Goal: Information Seeking & Learning: Understand process/instructions

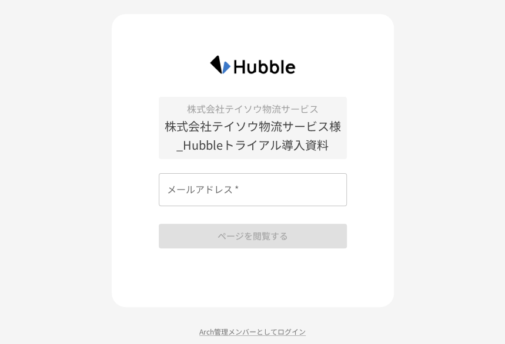
click at [301, 196] on input "メールアドレス   *" at bounding box center [253, 189] width 188 height 33
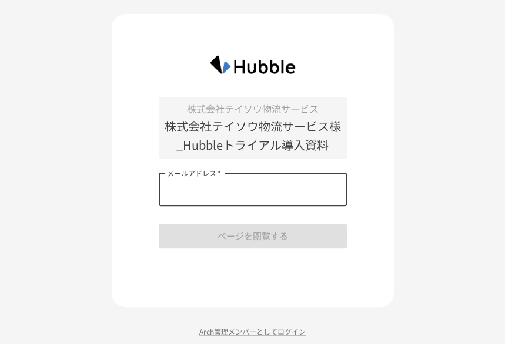
type input "**********"
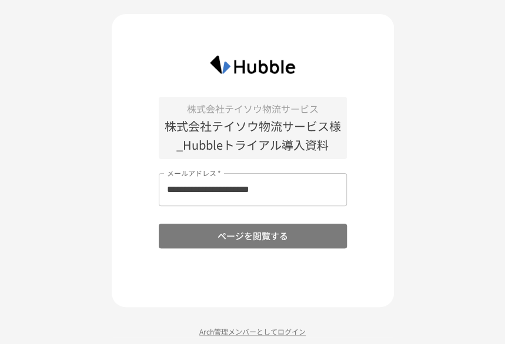
click at [276, 237] on button "ページを閲覧する" at bounding box center [253, 236] width 188 height 25
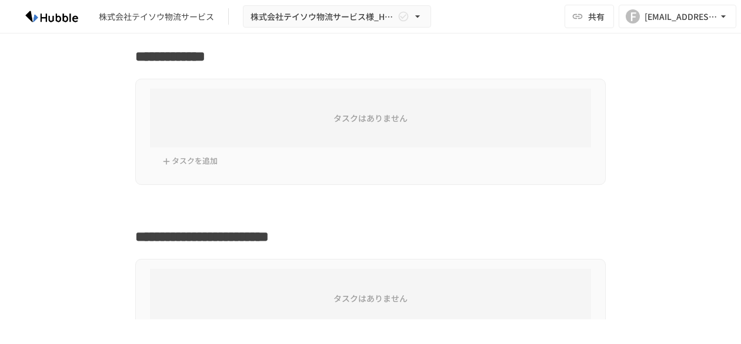
scroll to position [529, 0]
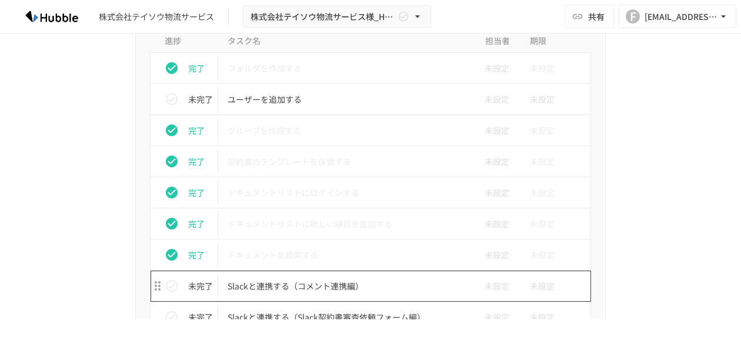
click at [322, 287] on p "Slackと連携する（コメント連携編）" at bounding box center [345, 286] width 236 height 15
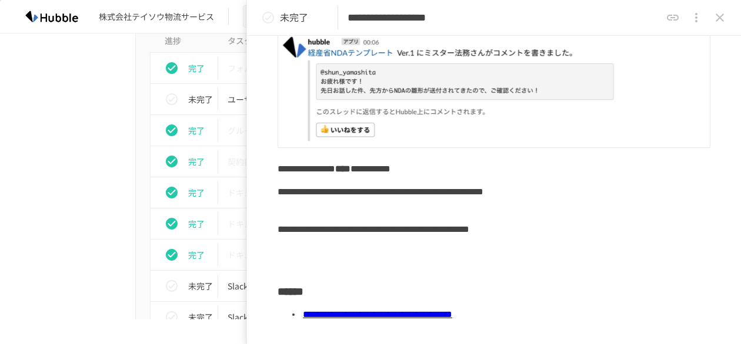
scroll to position [235, 0]
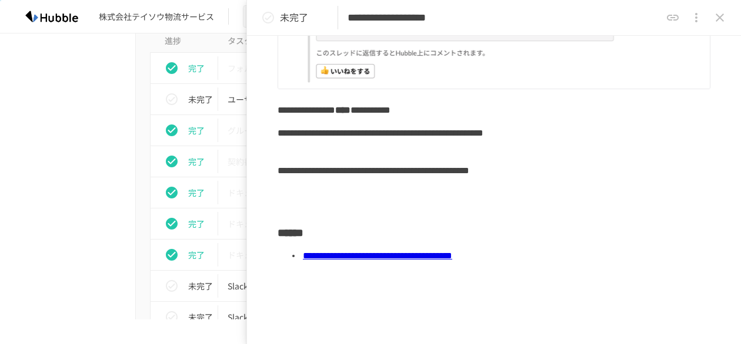
click at [418, 254] on link "**********" at bounding box center [377, 256] width 149 height 9
click at [513, 16] on icon "close drawer" at bounding box center [719, 18] width 14 height 14
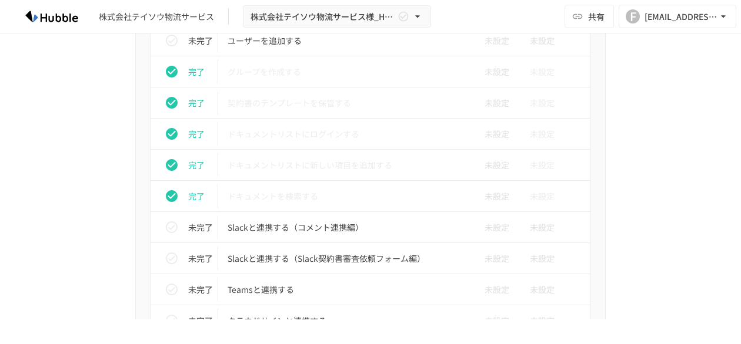
scroll to position [646, 0]
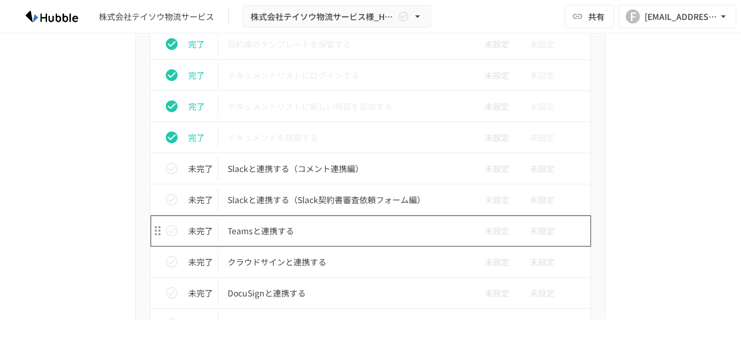
click at [255, 228] on p "Teamsと連携する" at bounding box center [345, 231] width 236 height 15
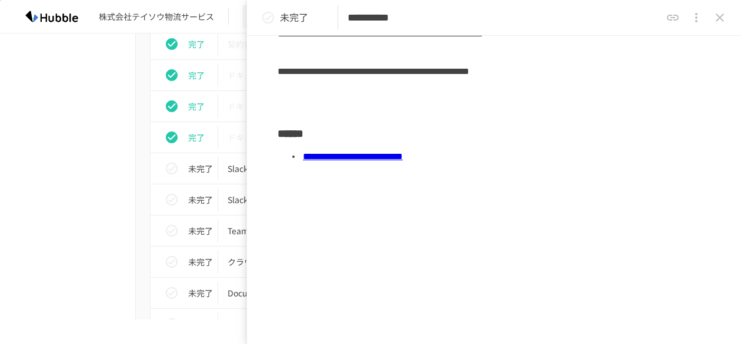
scroll to position [289, 0]
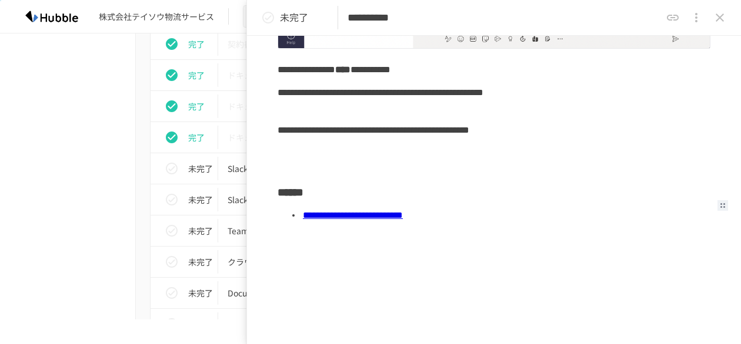
click at [364, 215] on link "**********" at bounding box center [353, 215] width 100 height 9
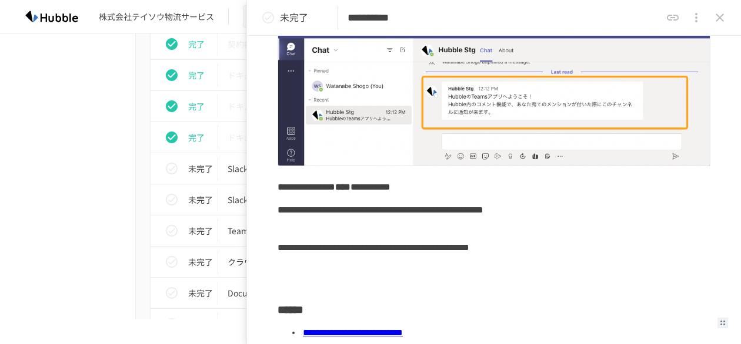
scroll to position [0, 0]
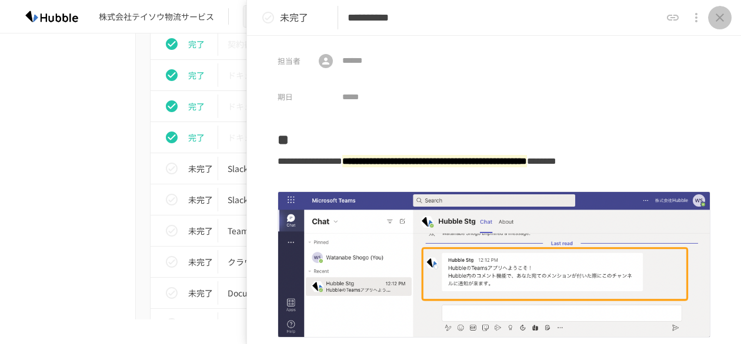
click at [513, 13] on icon "close drawer" at bounding box center [719, 18] width 14 height 14
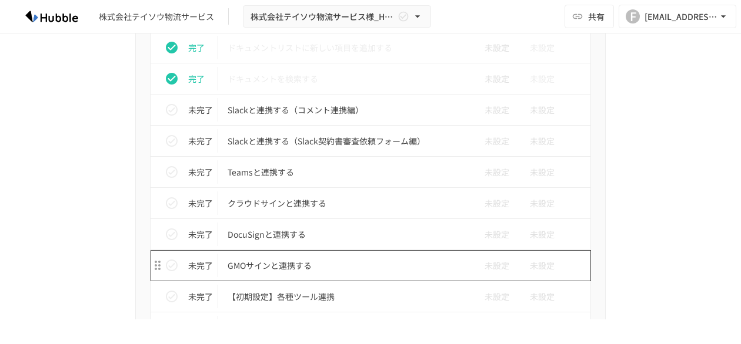
scroll to position [882, 0]
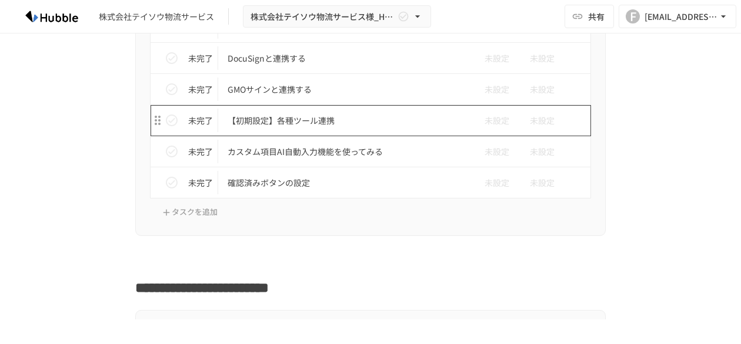
click at [254, 119] on p "【初期設定】各種ツール連携" at bounding box center [345, 120] width 236 height 15
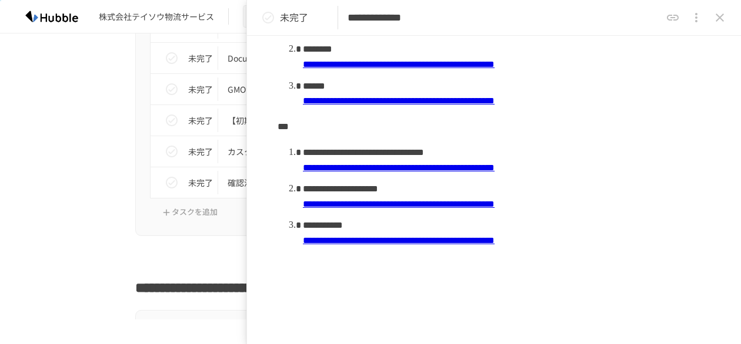
scroll to position [312, 0]
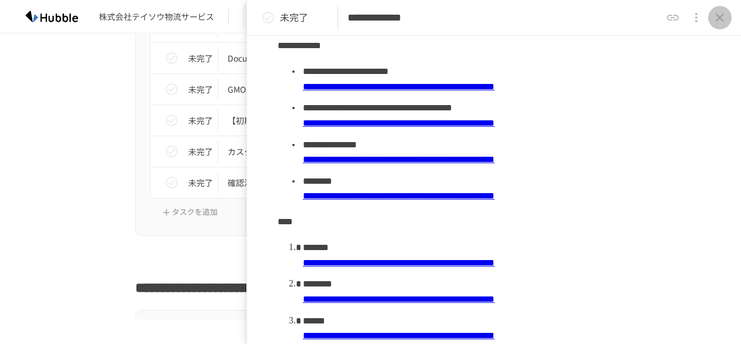
click at [513, 21] on icon "close drawer" at bounding box center [719, 18] width 14 height 14
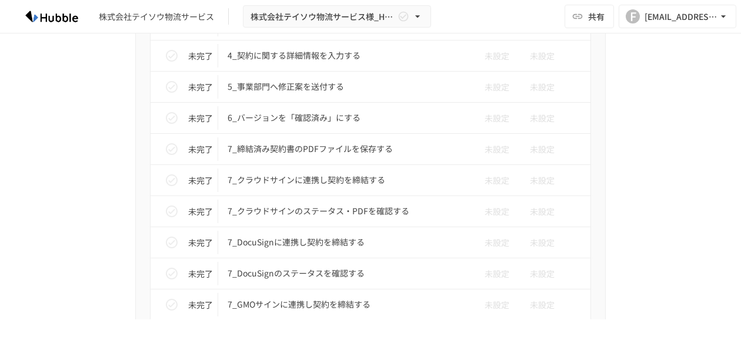
scroll to position [2762, 0]
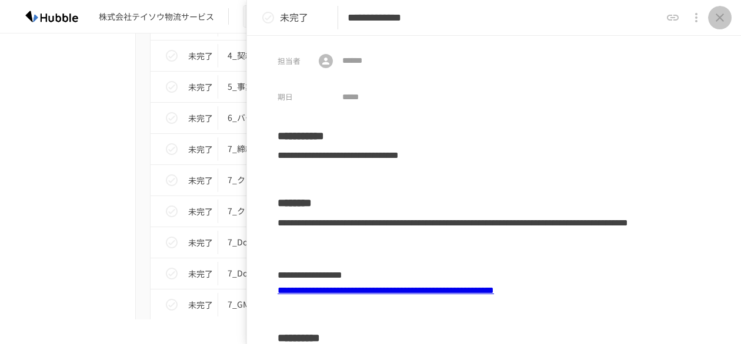
click at [513, 15] on icon "close drawer" at bounding box center [719, 18] width 14 height 14
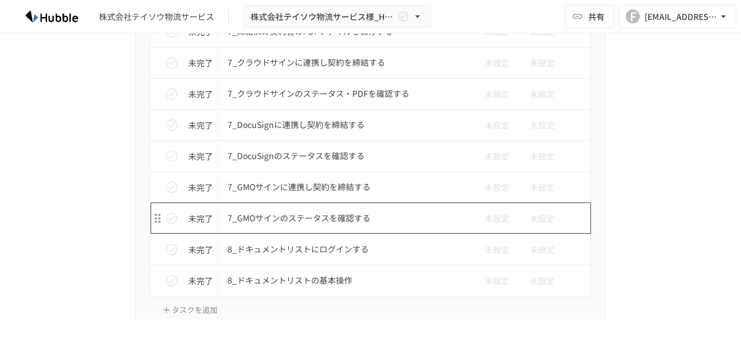
scroll to position [2939, 0]
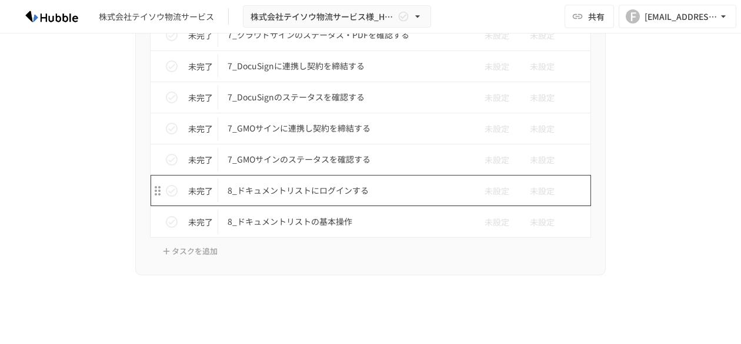
click at [268, 183] on p "8_ドキュメントリストにログインする" at bounding box center [345, 190] width 236 height 15
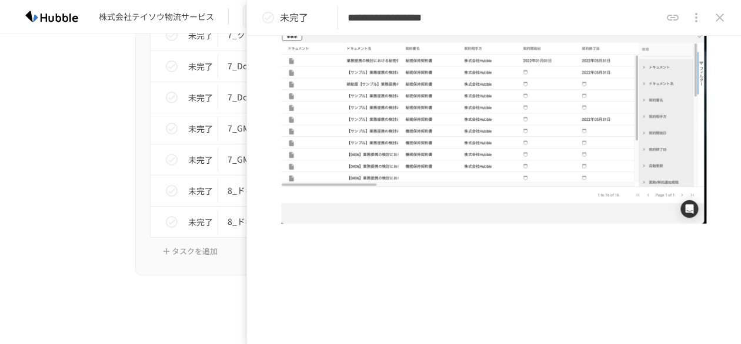
scroll to position [363, 0]
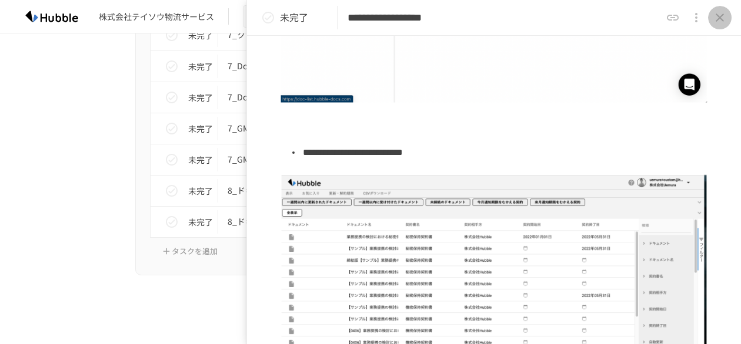
click at [513, 19] on icon "close drawer" at bounding box center [719, 18] width 14 height 14
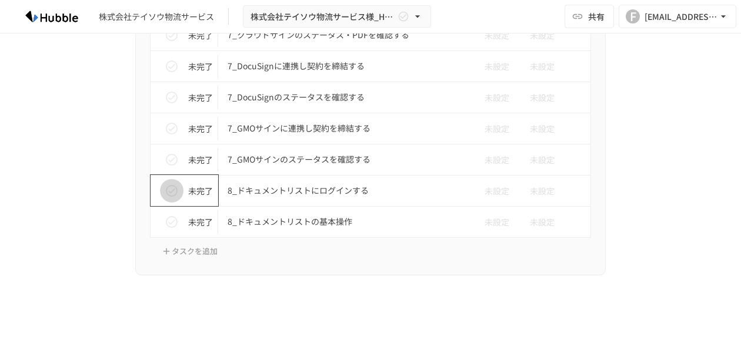
click at [165, 184] on icon "status" at bounding box center [172, 191] width 14 height 14
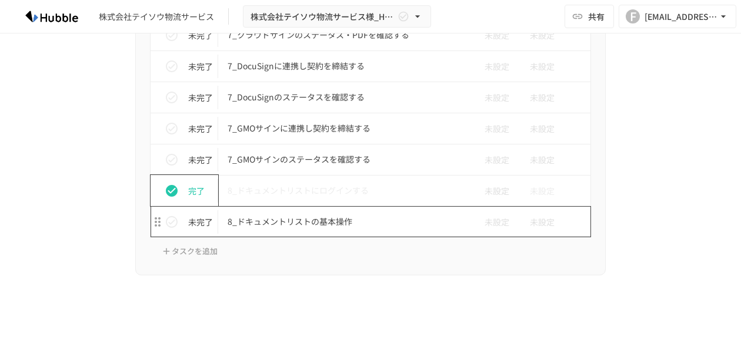
click at [297, 215] on p "8_ドキュメントリストの基本操作" at bounding box center [345, 222] width 236 height 15
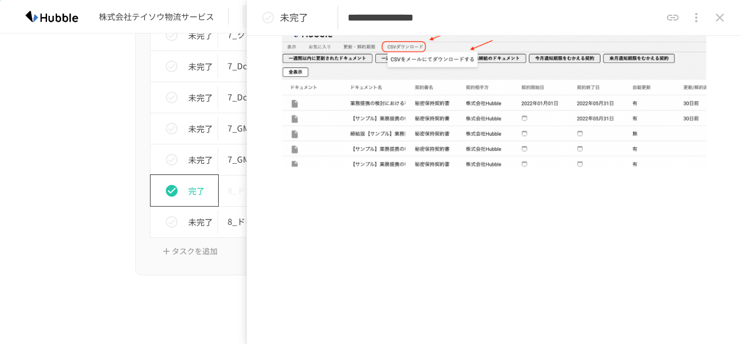
scroll to position [353, 0]
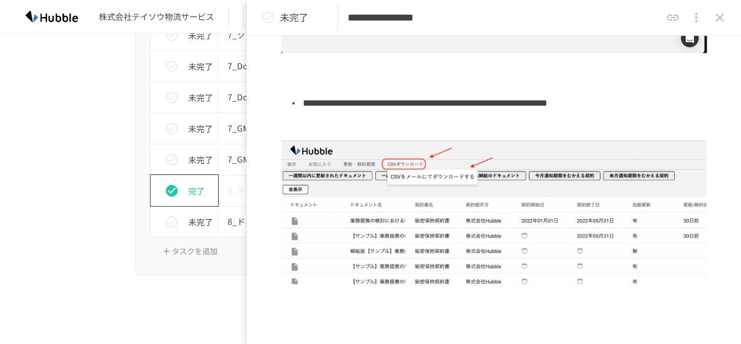
click at [513, 21] on icon "close drawer" at bounding box center [719, 18] width 14 height 14
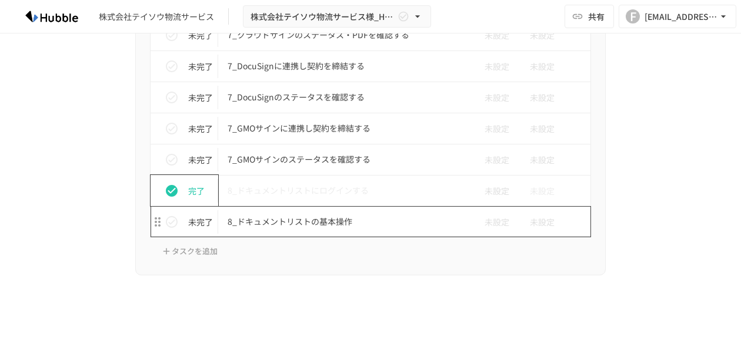
click at [302, 215] on p "8_ドキュメントリストの基本操作" at bounding box center [345, 222] width 236 height 15
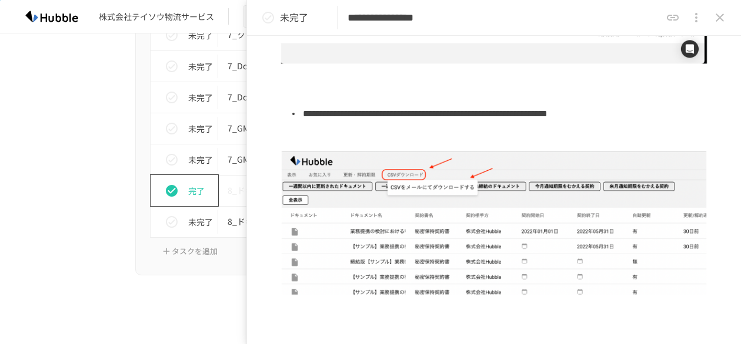
scroll to position [474, 0]
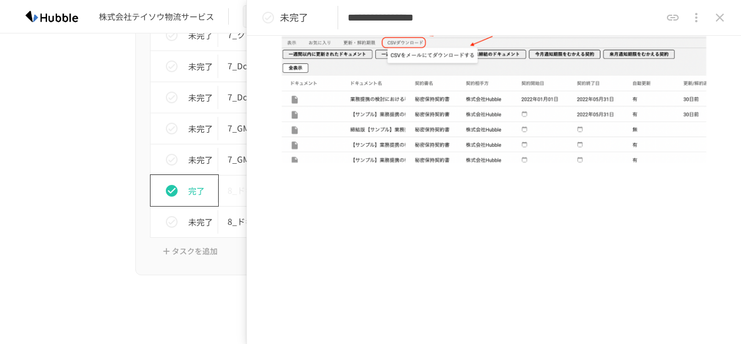
click at [513, 17] on icon "close drawer" at bounding box center [719, 18] width 8 height 8
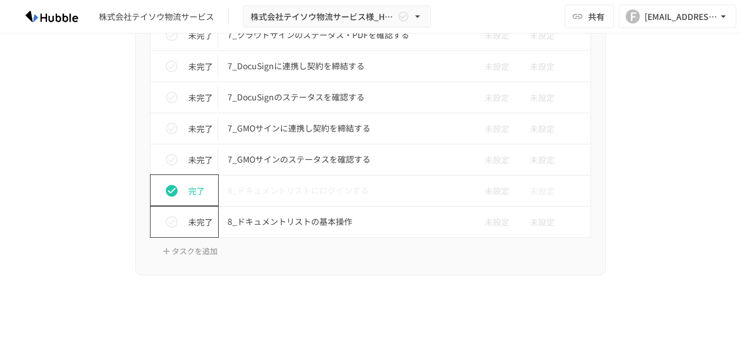
click at [169, 215] on icon "status" at bounding box center [172, 222] width 14 height 14
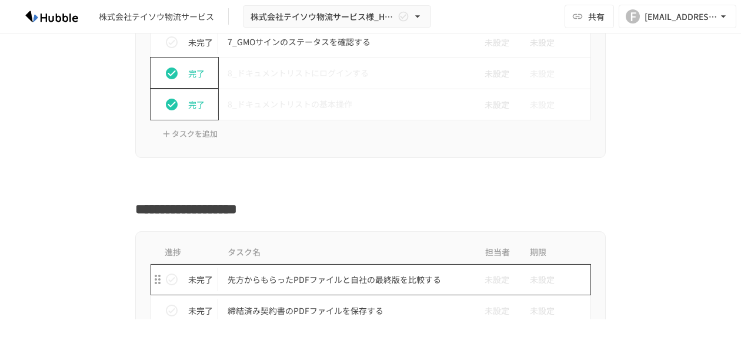
click at [383, 273] on p "先方からもらったPDFファイルと自社の最終版を比較する" at bounding box center [345, 280] width 236 height 15
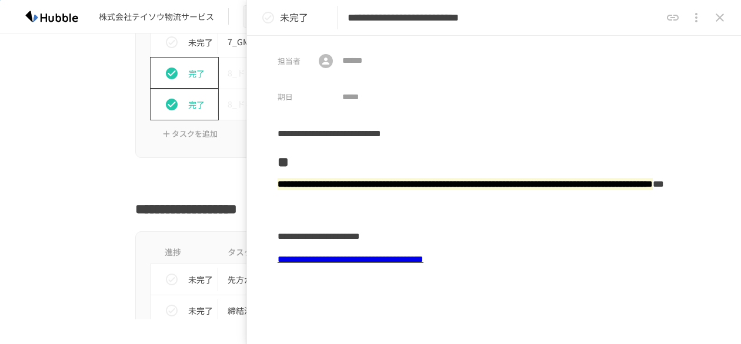
click at [408, 258] on link "**********" at bounding box center [350, 259] width 146 height 9
click at [513, 15] on icon "close drawer" at bounding box center [719, 18] width 8 height 8
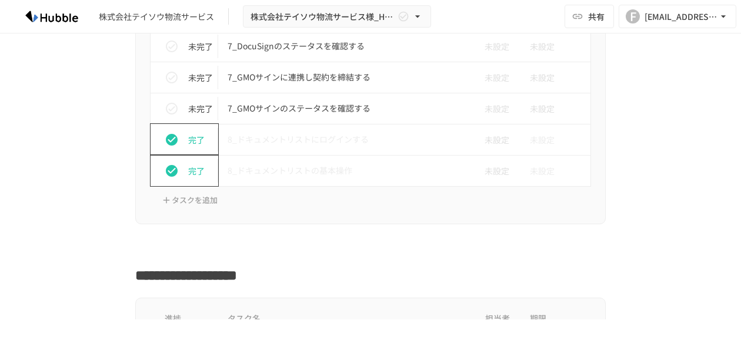
scroll to position [3048, 0]
